Goal: Information Seeking & Learning: Learn about a topic

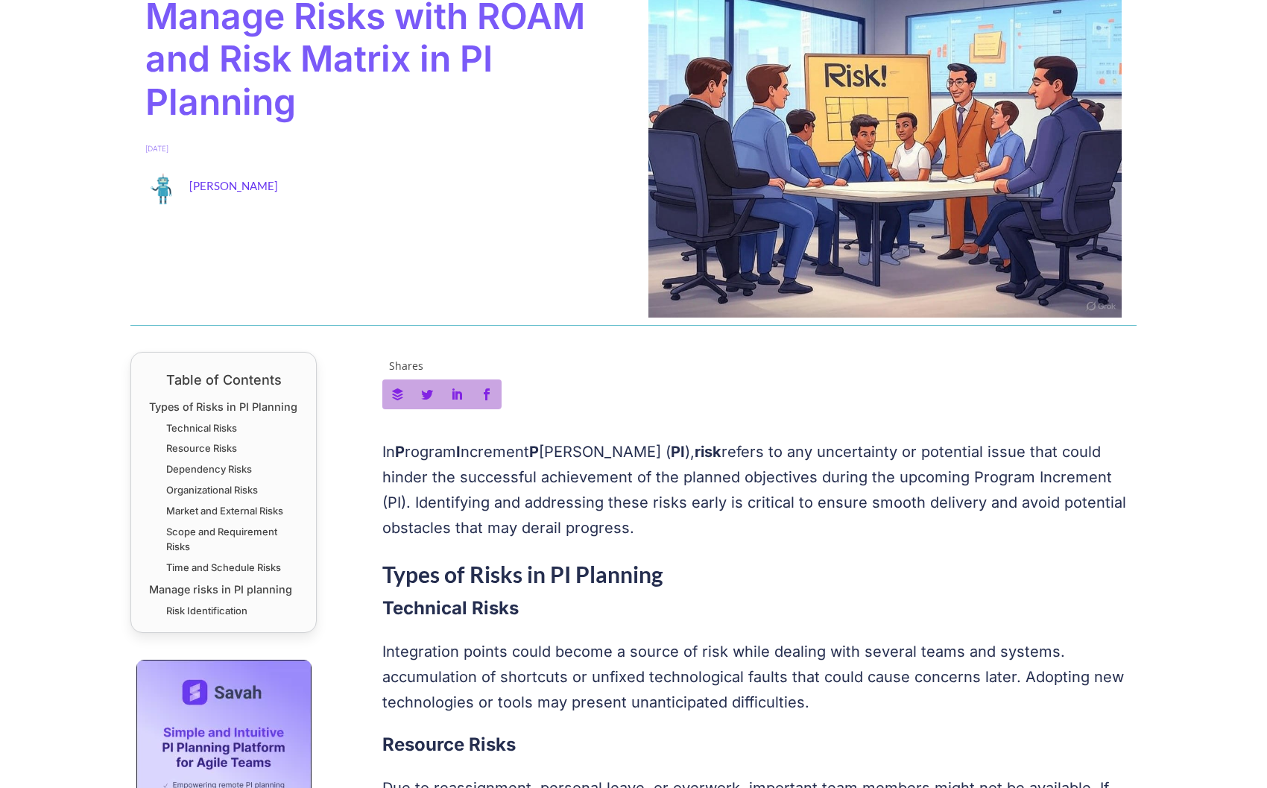
scroll to position [362, 0]
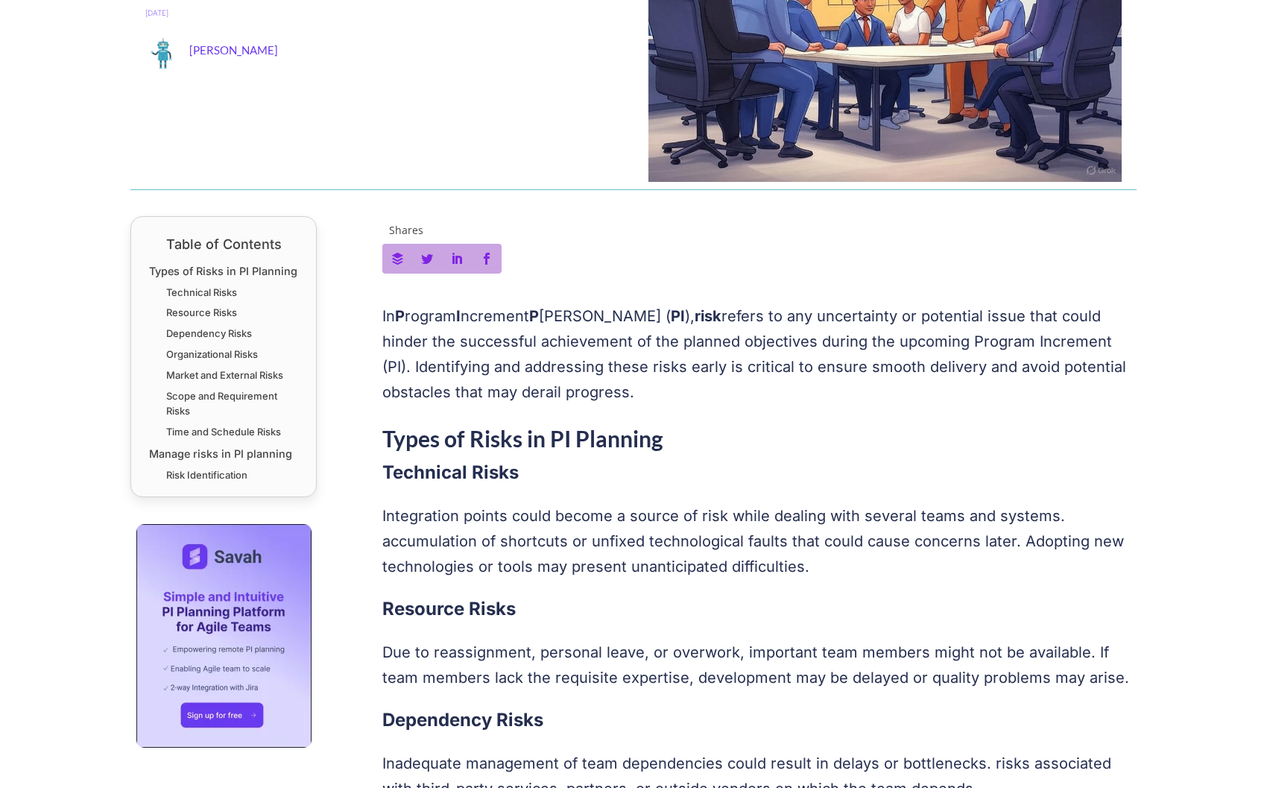
drag, startPoint x: 493, startPoint y: 368, endPoint x: 662, endPoint y: 392, distance: 170.1
click at [663, 398] on p "In P rogram I ncrement P lanning ( PI ), risk refers to any uncertainty or pote…" at bounding box center [759, 353] width 755 height 101
drag, startPoint x: 418, startPoint y: 321, endPoint x: 584, endPoint y: 391, distance: 179.4
click at [584, 391] on p "In P rogram I ncrement P lanning ( PI ), risk refers to any uncertainty or pote…" at bounding box center [759, 353] width 755 height 101
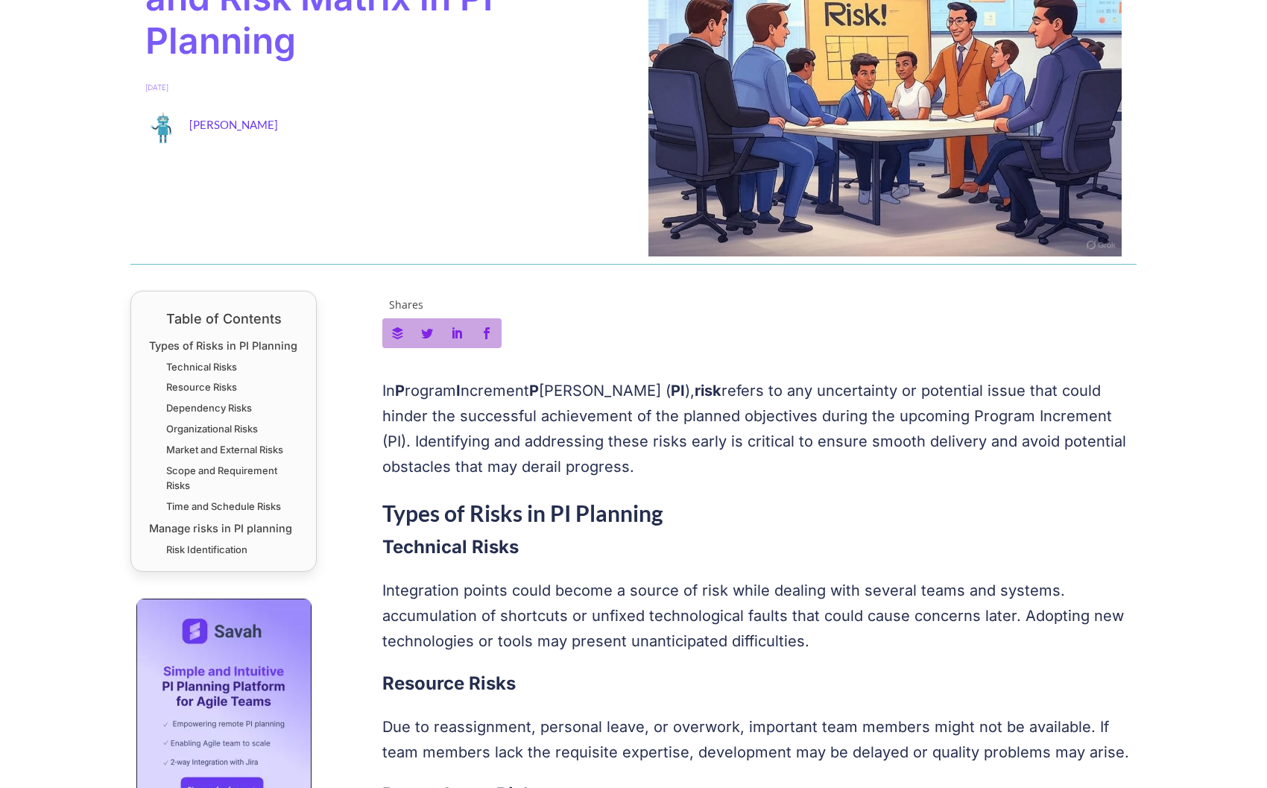
scroll to position [0, 0]
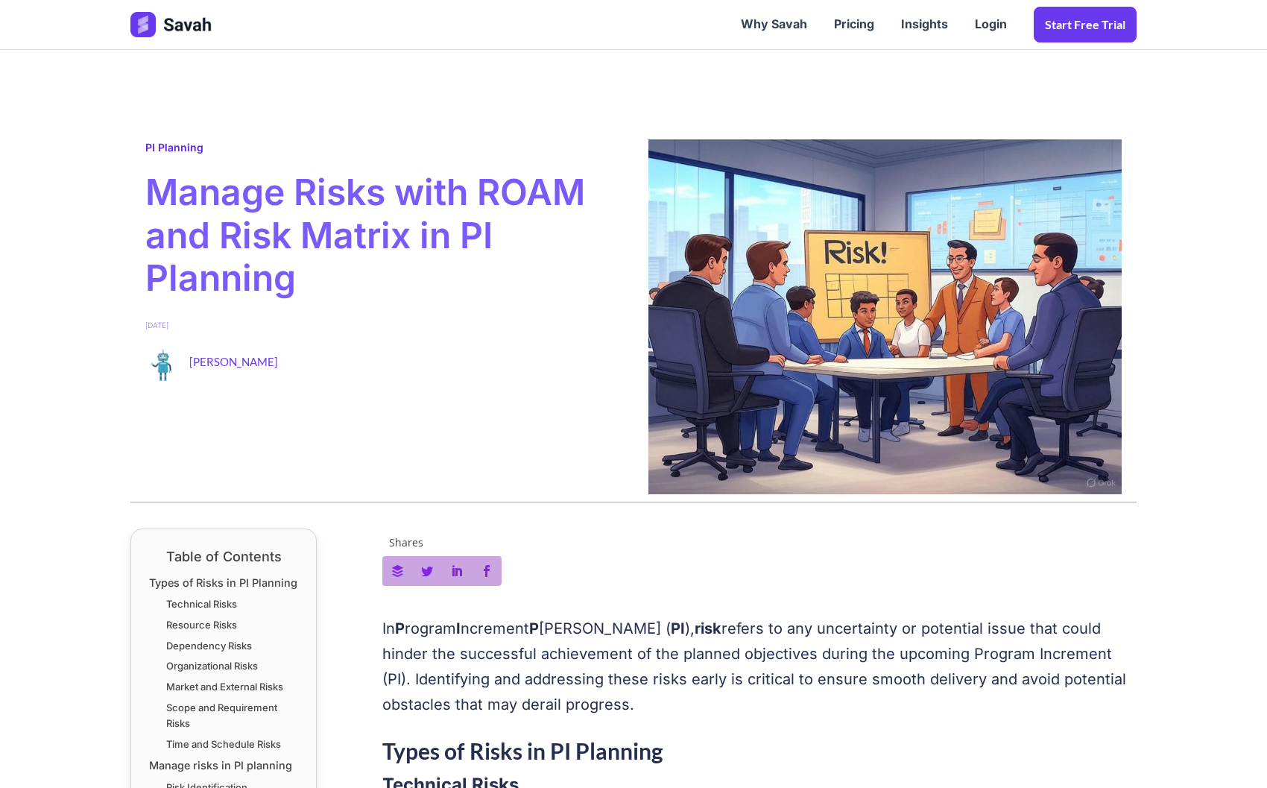
click at [183, 145] on link "PI Planning" at bounding box center [174, 147] width 58 height 13
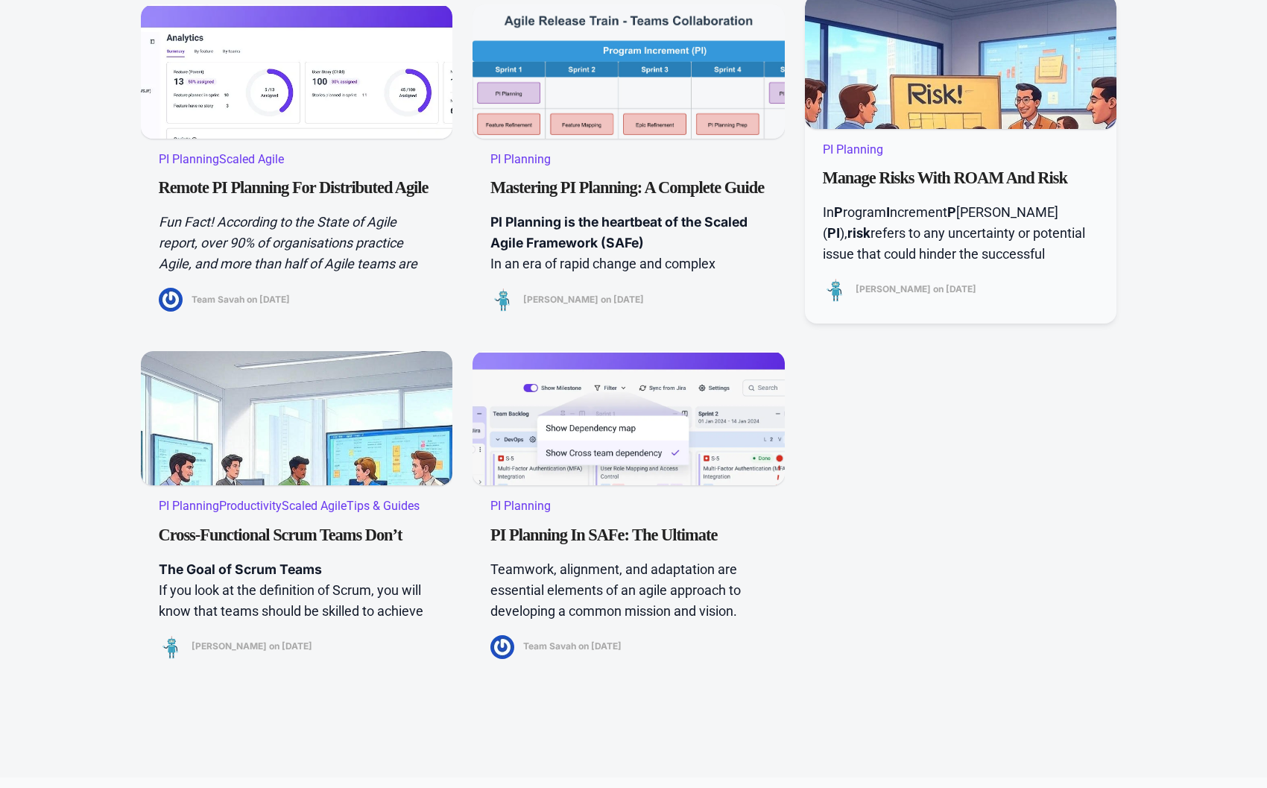
scroll to position [820, 0]
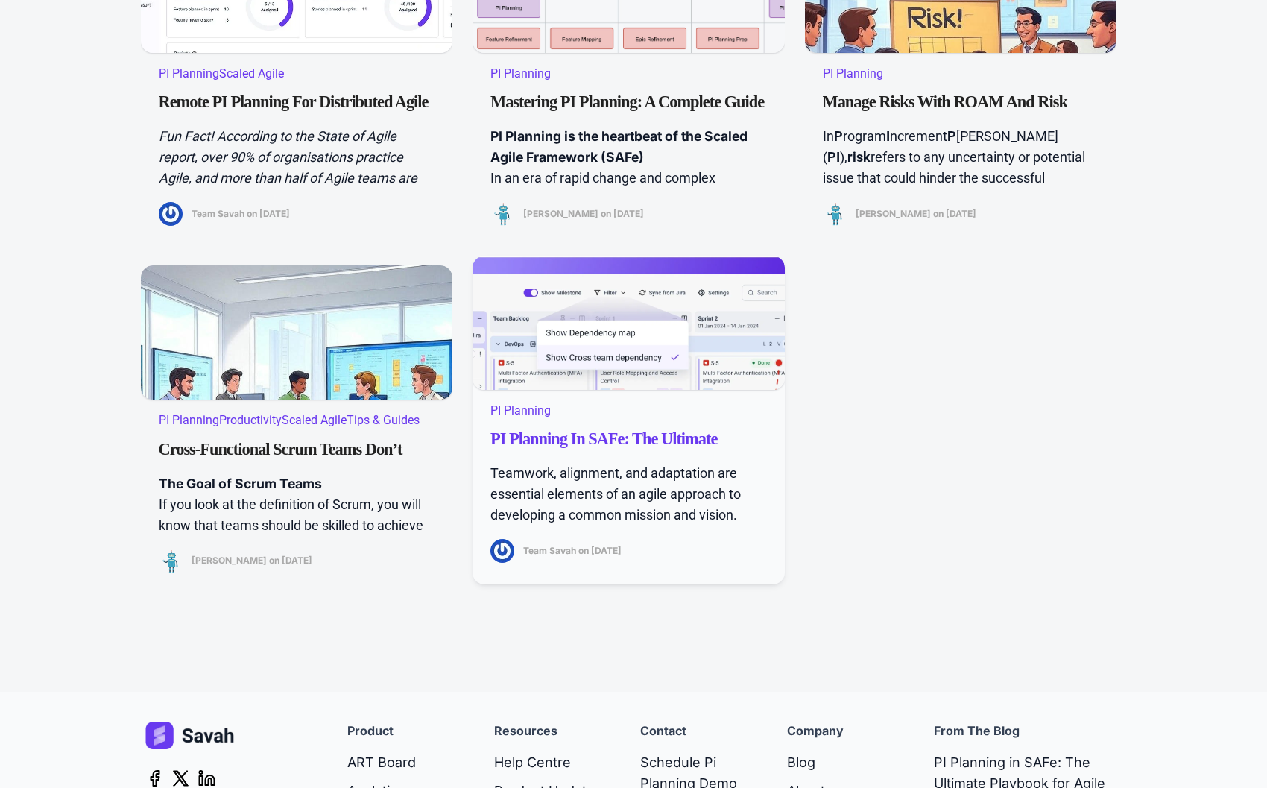
click at [663, 435] on link "PI Planning in SAFe: The Ultimate Playbook for Agile Teams" at bounding box center [628, 436] width 277 height 27
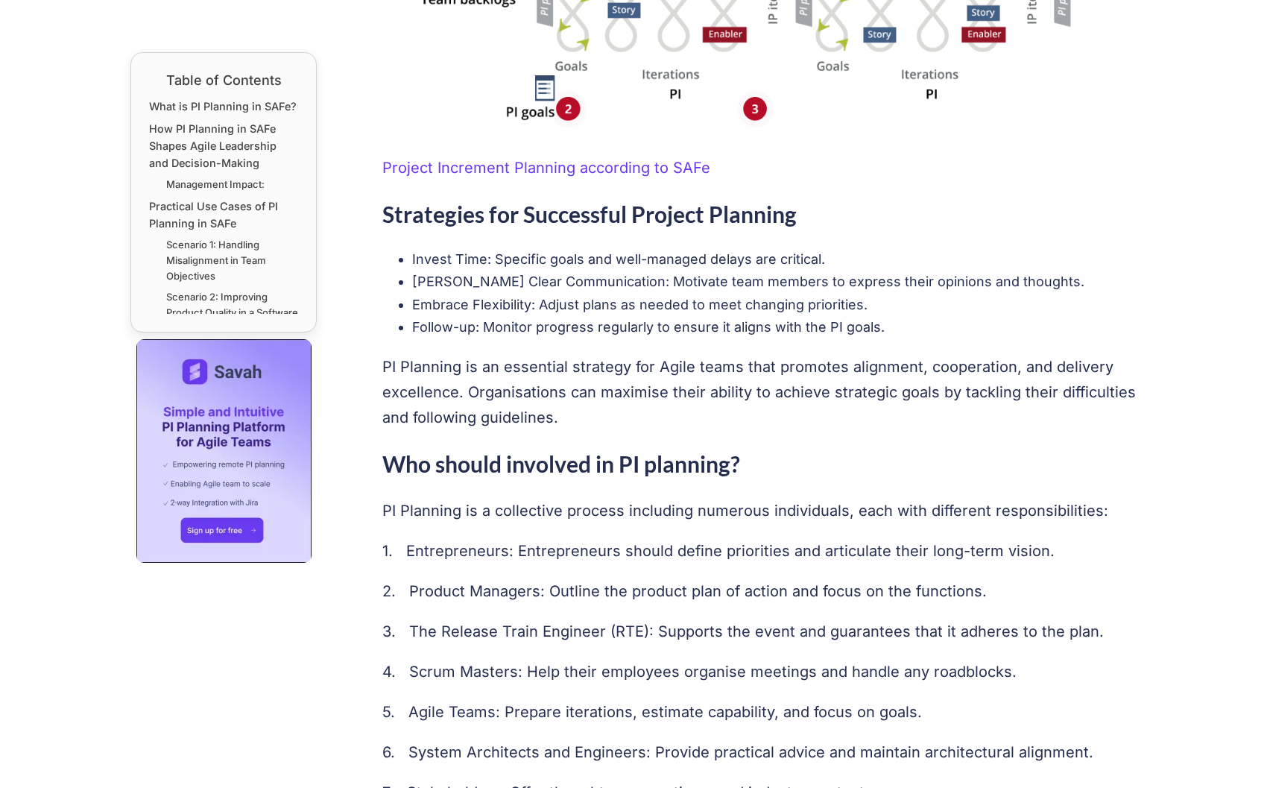
scroll to position [3951, 0]
